Goal: Transaction & Acquisition: Purchase product/service

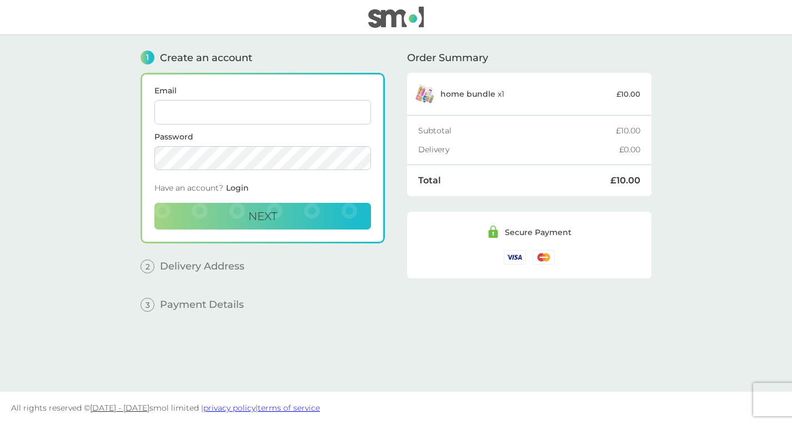
click at [261, 108] on input "Email" at bounding box center [262, 112] width 217 height 24
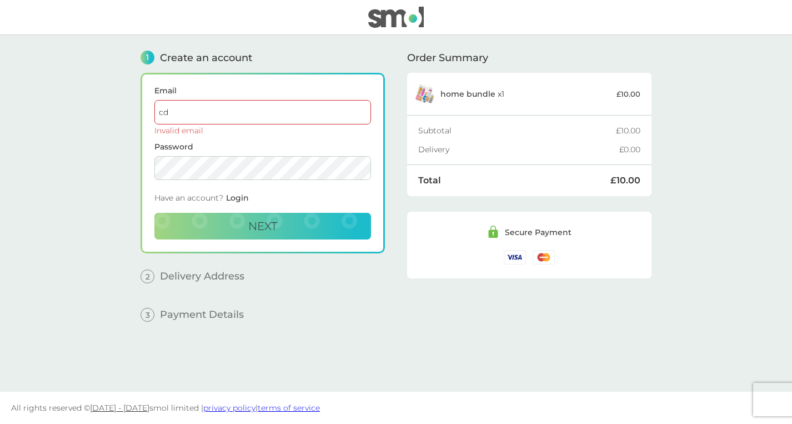
click at [312, 108] on input "cd" at bounding box center [262, 112] width 217 height 24
click at [386, 147] on div "1 Create an account Email cd Invalid email Password Have an account? Login Next…" at bounding box center [396, 205] width 511 height 340
click at [268, 110] on input "cd" at bounding box center [262, 112] width 217 height 24
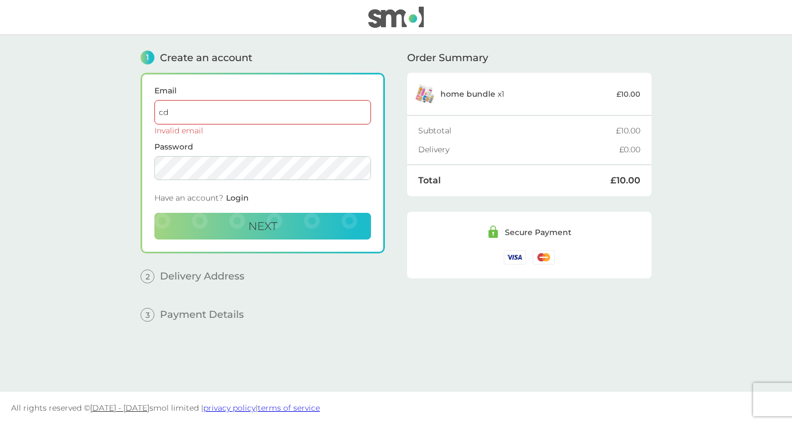
type input "c"
type input "[EMAIL_ADDRESS][DOMAIN_NAME]"
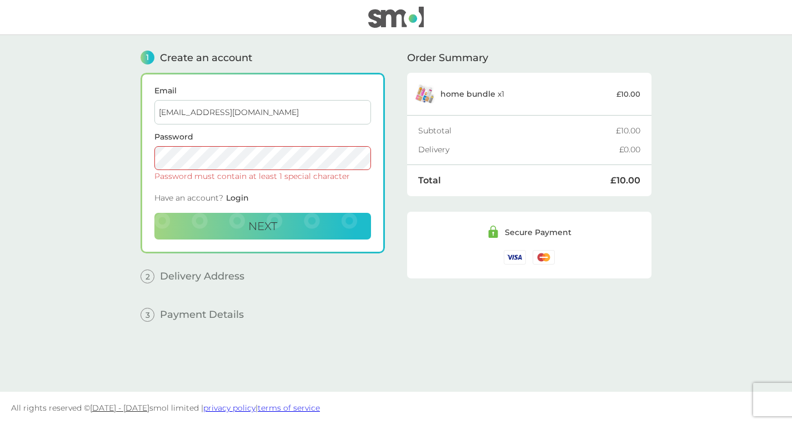
click at [154, 213] on button "Next" at bounding box center [262, 226] width 217 height 27
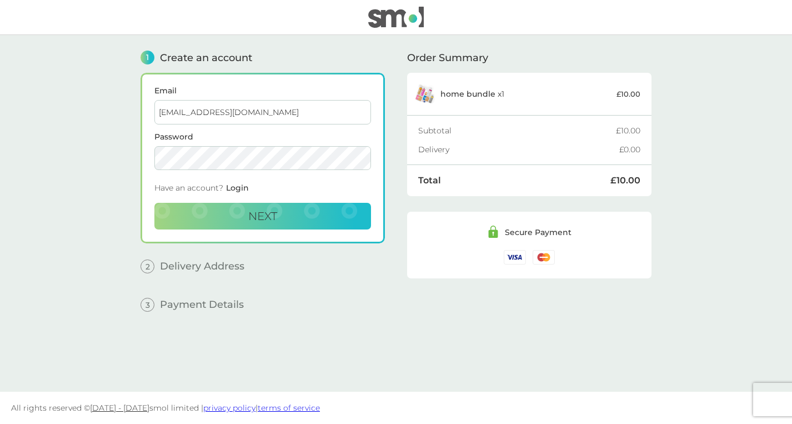
click at [154, 203] on button "Next" at bounding box center [262, 216] width 217 height 27
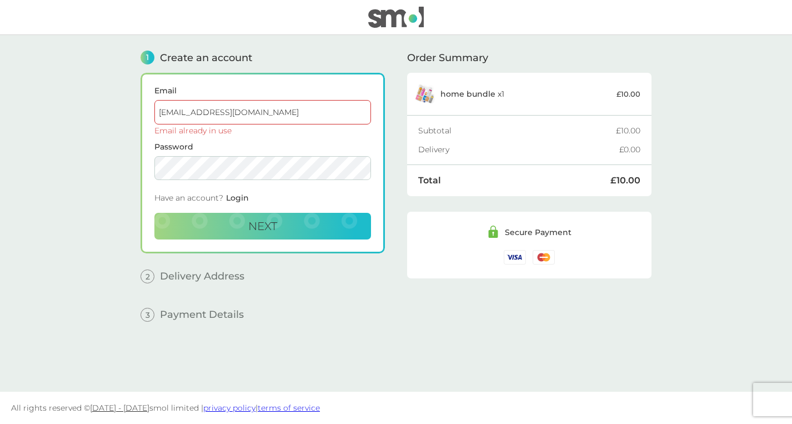
click at [235, 198] on span "Login" at bounding box center [237, 198] width 23 height 10
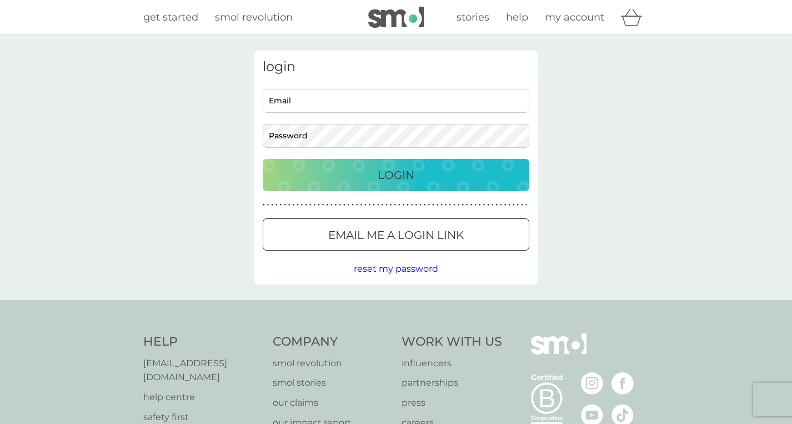
click at [272, 102] on input "Email" at bounding box center [396, 101] width 267 height 24
type input "261harrowroad@gmail.com"
click at [263, 159] on button "Login" at bounding box center [396, 175] width 267 height 32
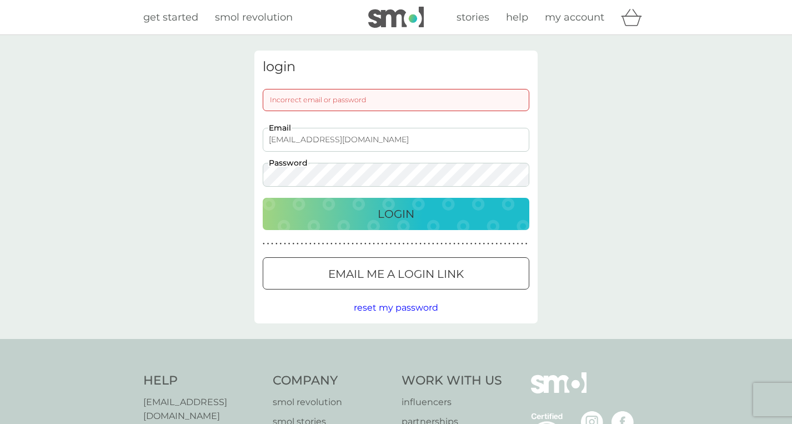
click at [263, 198] on button "Login" at bounding box center [396, 214] width 267 height 32
click at [389, 270] on div at bounding box center [396, 274] width 40 height 12
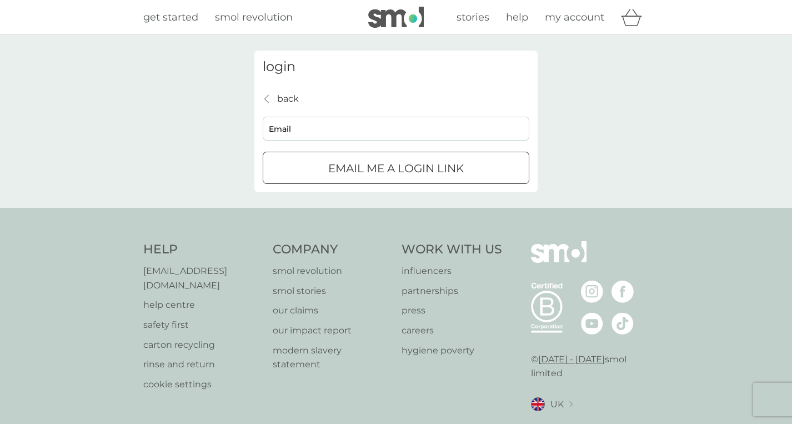
click at [342, 129] on input "Email" at bounding box center [396, 129] width 267 height 24
type input "261harrowroad@gmail.com"
click at [396, 169] on div "submit" at bounding box center [396, 169] width 40 height 12
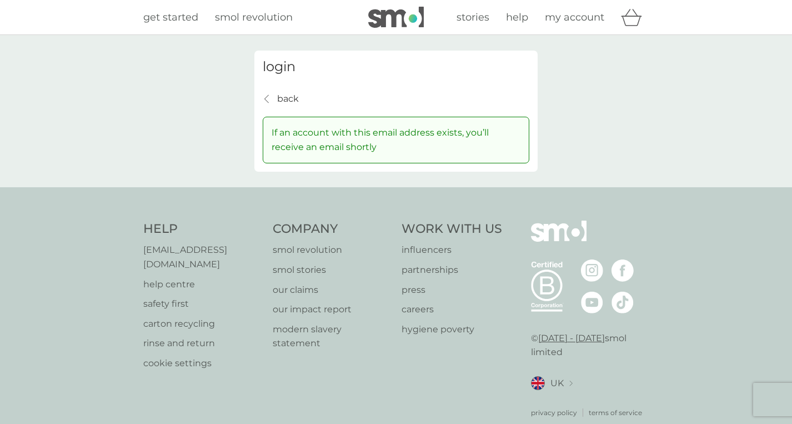
click at [290, 92] on p "back" at bounding box center [288, 99] width 22 height 14
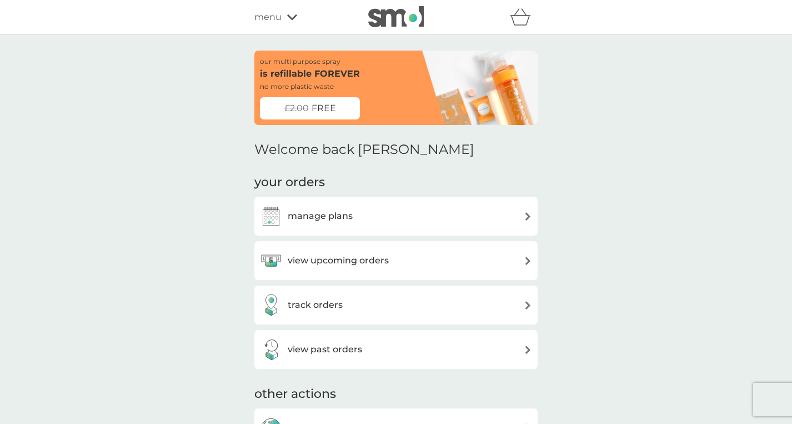
click at [338, 104] on div "£2.00 FREE" at bounding box center [310, 108] width 100 height 22
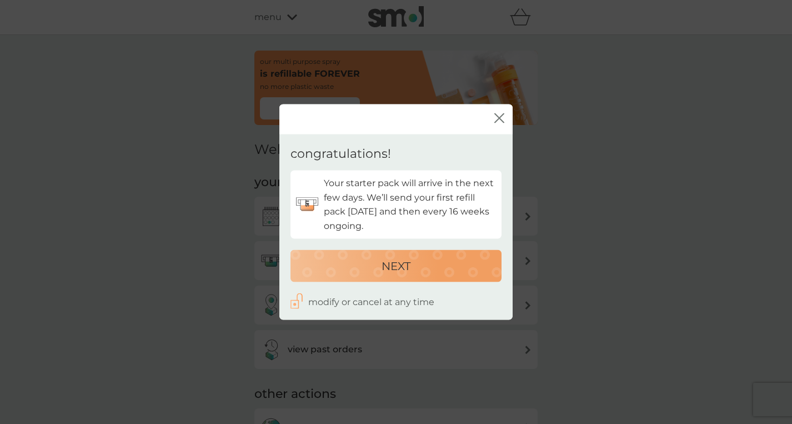
click at [501, 119] on icon "close" at bounding box center [502, 118] width 4 height 9
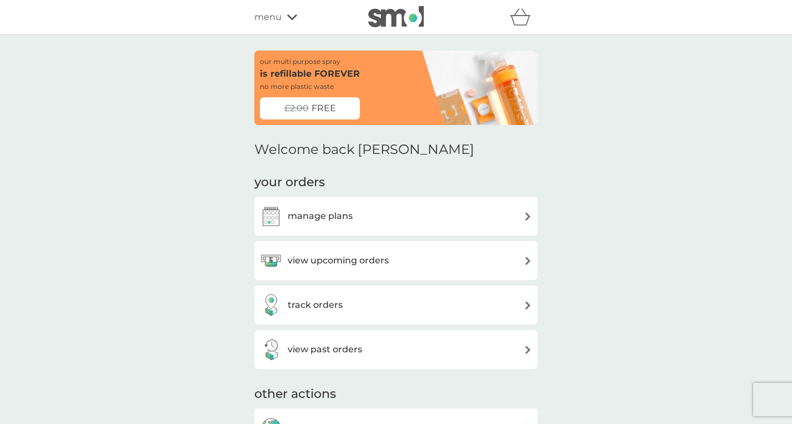
click at [340, 111] on div "£2.00 FREE" at bounding box center [310, 108] width 100 height 22
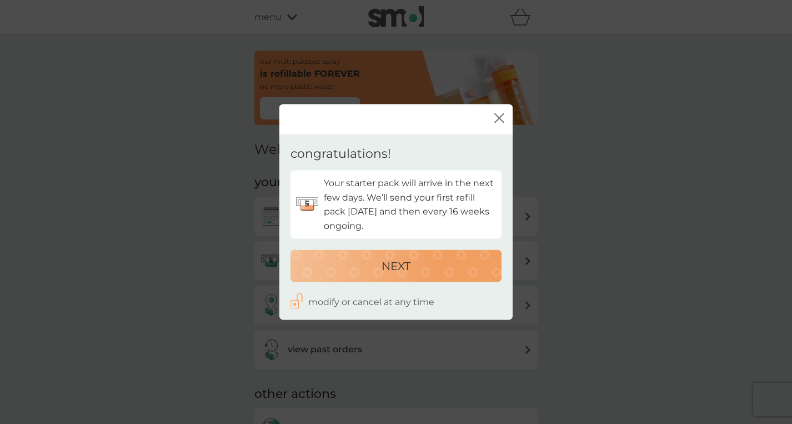
click at [498, 119] on icon "close" at bounding box center [497, 118] width 4 height 9
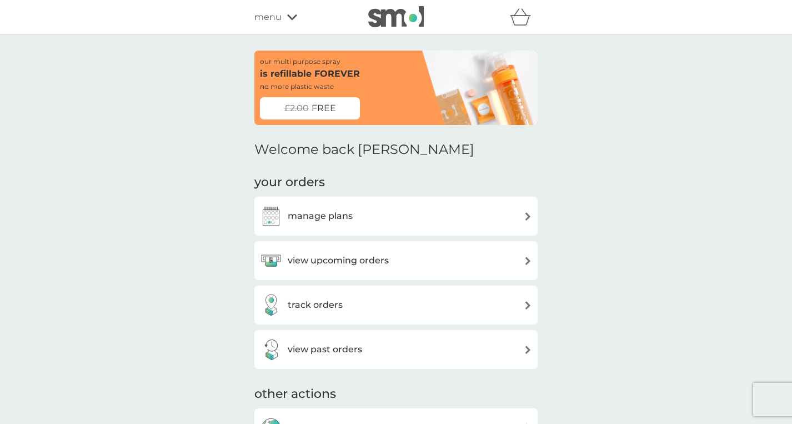
click at [320, 107] on span "FREE" at bounding box center [324, 108] width 24 height 14
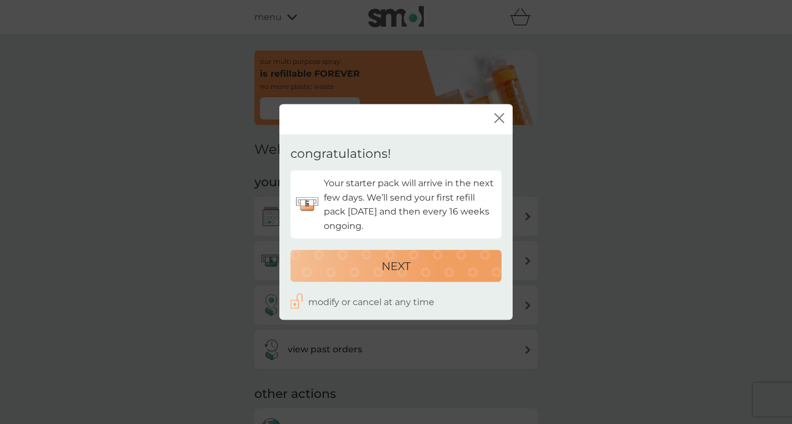
click at [422, 278] on button "NEXT" at bounding box center [396, 266] width 211 height 32
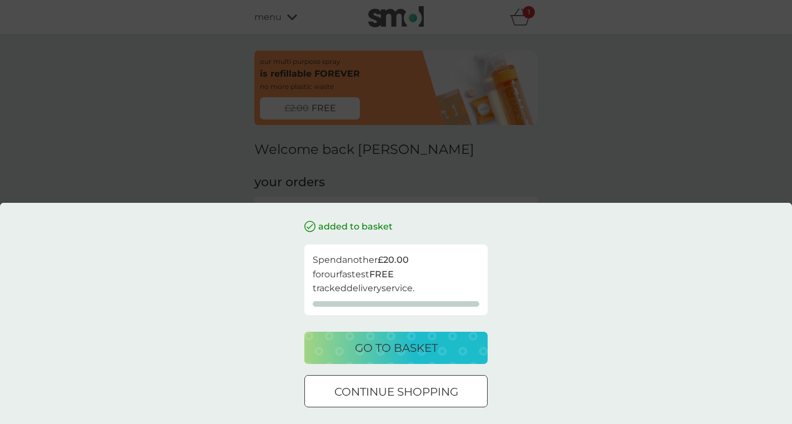
click at [421, 358] on button "go to basket" at bounding box center [396, 348] width 183 height 32
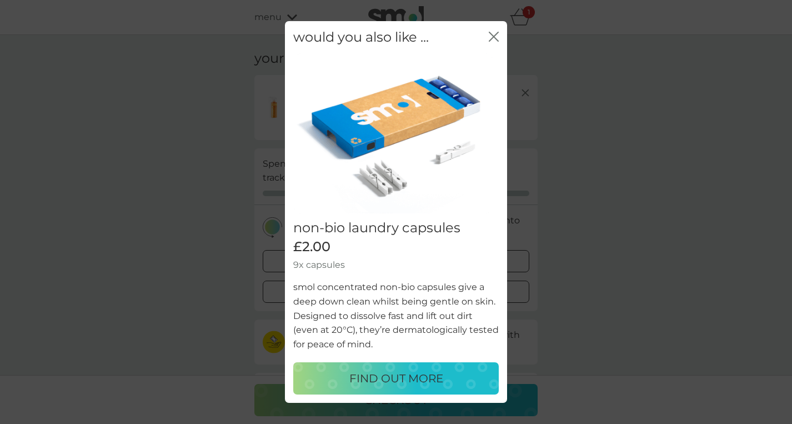
click at [496, 41] on icon "close" at bounding box center [494, 37] width 10 height 10
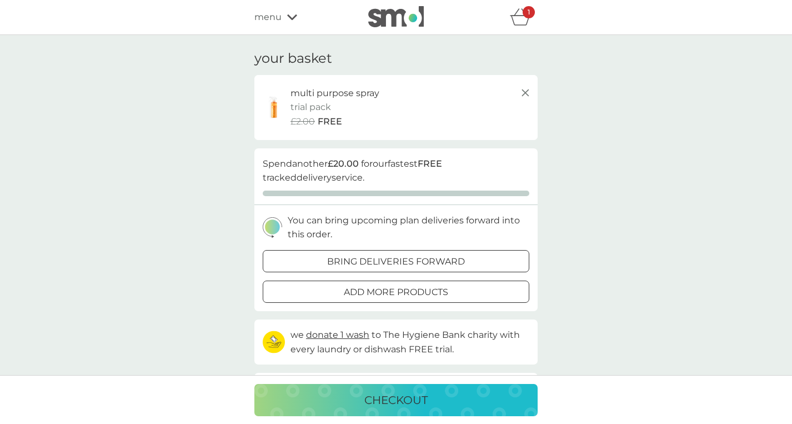
click at [528, 93] on icon at bounding box center [525, 92] width 13 height 13
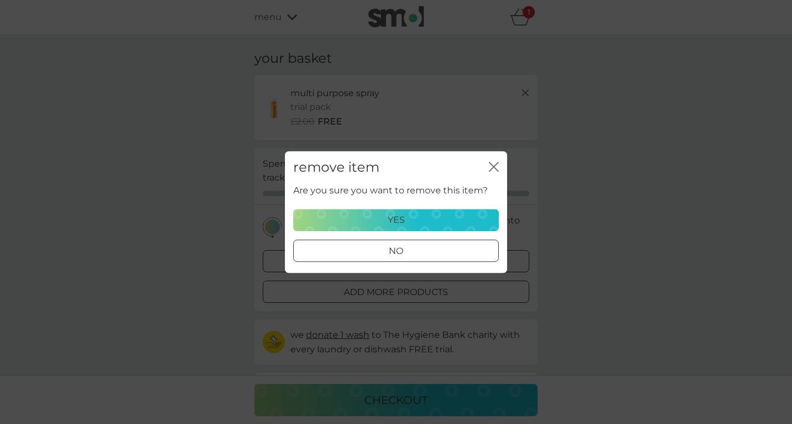
click at [415, 224] on div "yes" at bounding box center [396, 220] width 191 height 14
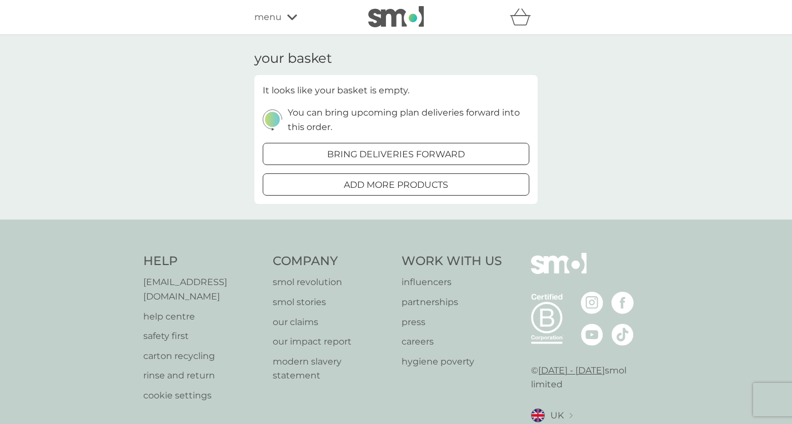
click at [273, 20] on span "menu" at bounding box center [268, 17] width 27 height 14
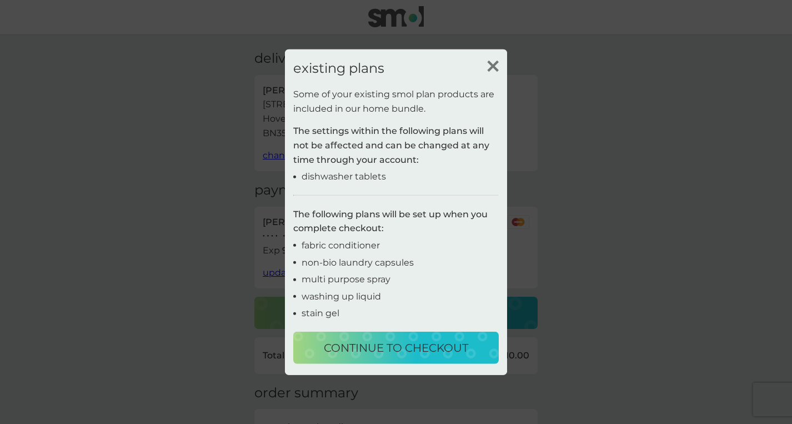
click at [420, 348] on p "continue to checkout" at bounding box center [396, 348] width 144 height 18
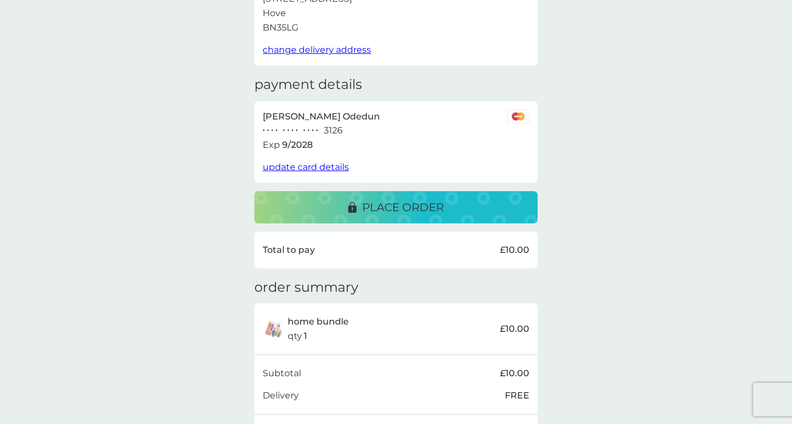
scroll to position [66, 0]
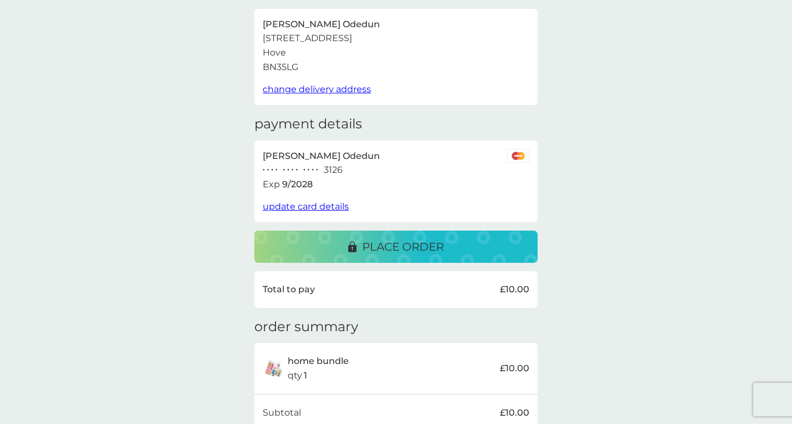
click at [404, 252] on p "place order" at bounding box center [403, 247] width 82 height 18
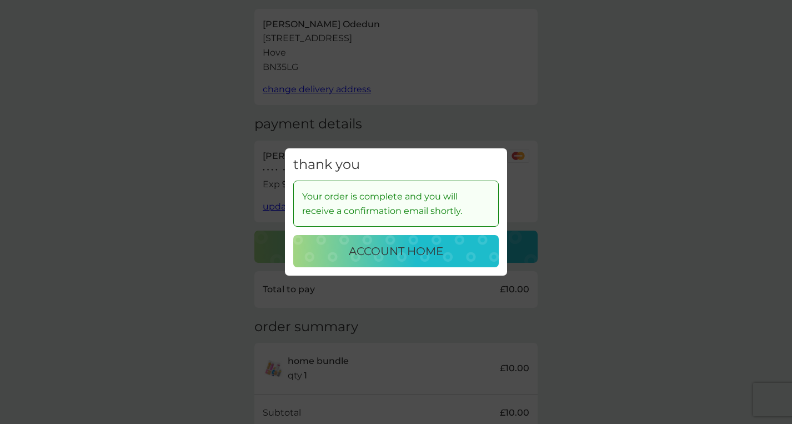
click at [469, 253] on div "account home" at bounding box center [396, 251] width 183 height 18
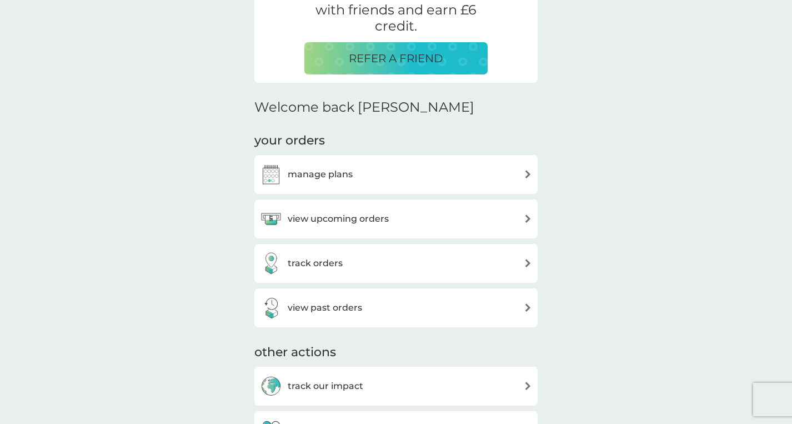
scroll to position [283, 0]
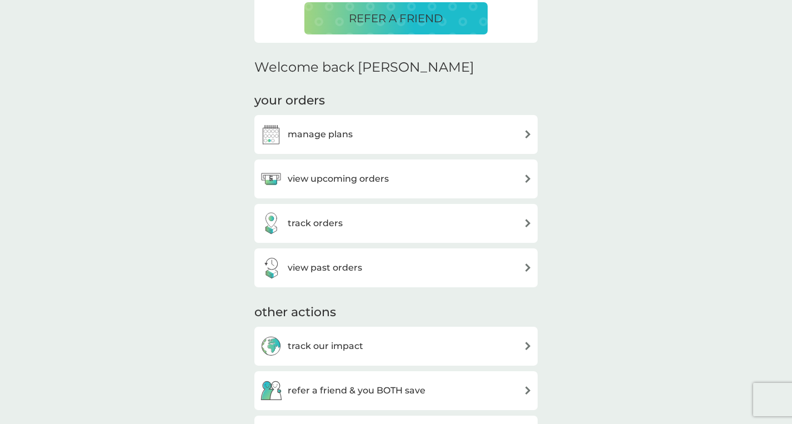
click at [368, 140] on div "manage plans" at bounding box center [396, 134] width 272 height 22
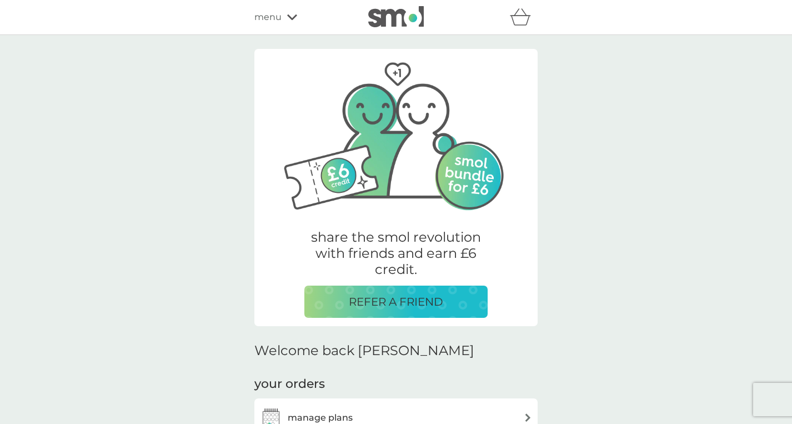
scroll to position [283, 0]
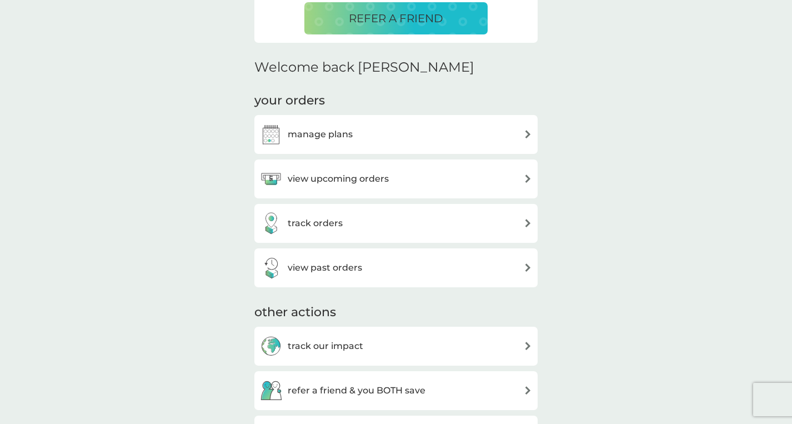
click at [338, 171] on div "view upcoming orders" at bounding box center [324, 179] width 129 height 22
